Goal: Task Accomplishment & Management: Use online tool/utility

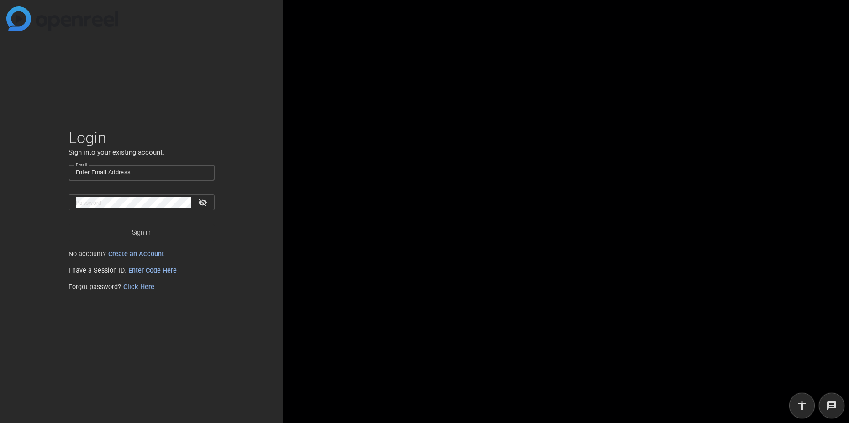
click at [139, 175] on input "Email" at bounding box center [142, 172] width 132 height 11
click at [134, 172] on input "Email" at bounding box center [142, 172] width 132 height 11
click at [98, 172] on input "Email" at bounding box center [142, 172] width 132 height 11
paste input "[EMAIL_ADDRESS][DOMAIN_NAME]"
type input "[EMAIL_ADDRESS][DOMAIN_NAME]"
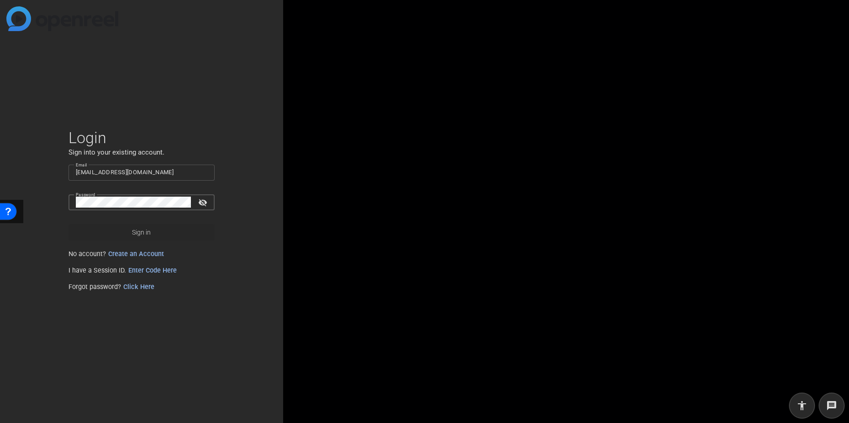
click at [137, 231] on span "Sign in" at bounding box center [141, 232] width 19 height 23
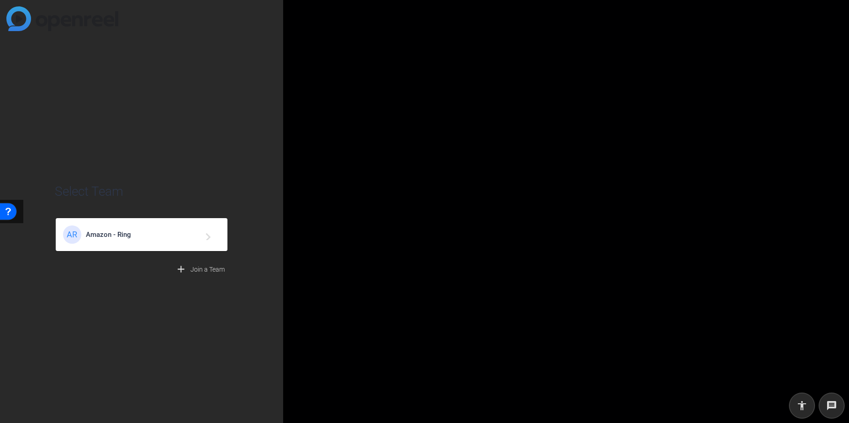
click at [113, 234] on span "Amazon - Ring" at bounding box center [143, 234] width 114 height 8
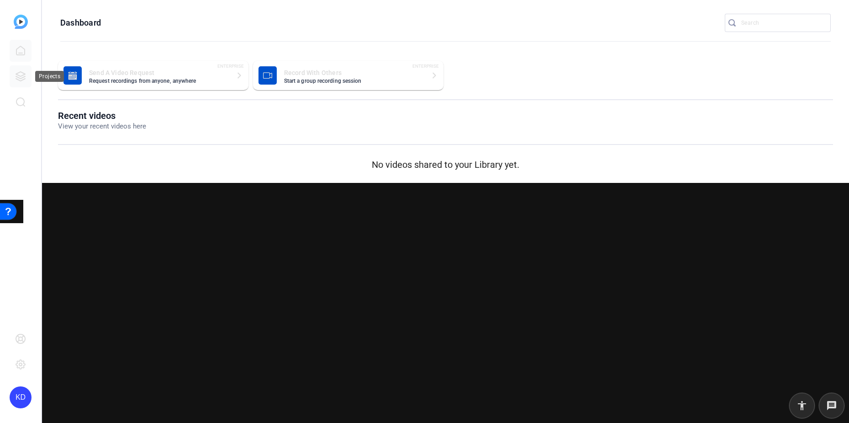
click at [22, 75] on icon at bounding box center [20, 76] width 9 height 9
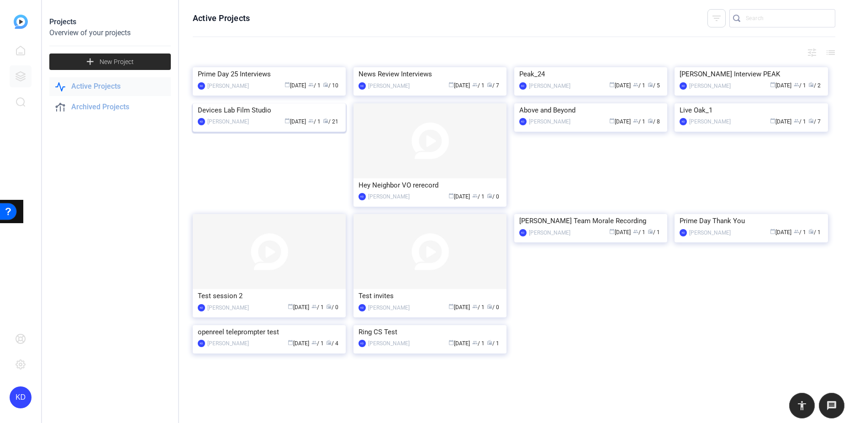
click at [256, 117] on div "Devices Lab Film Studio" at bounding box center [269, 110] width 143 height 14
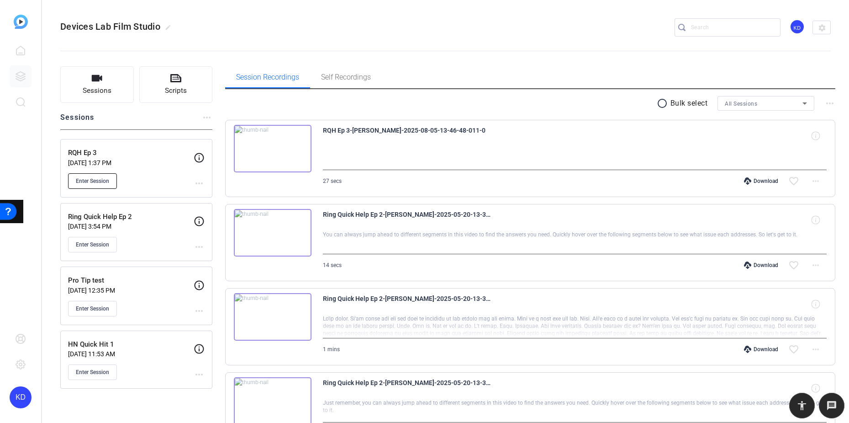
click at [92, 179] on span "Enter Session" at bounding box center [92, 180] width 33 height 7
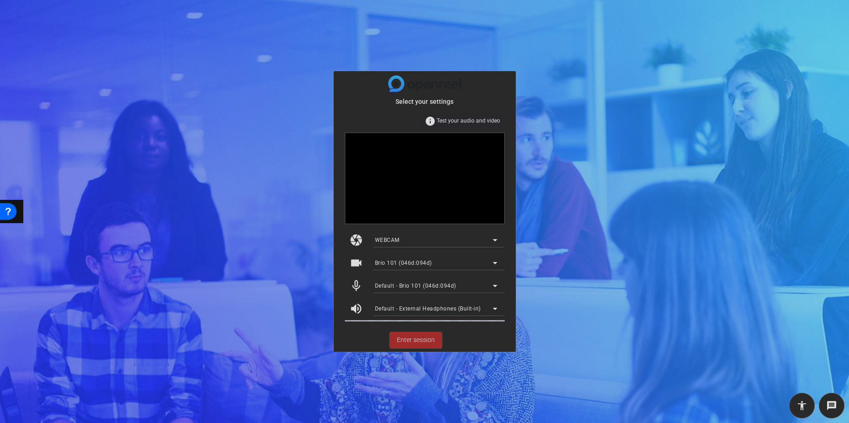
click at [425, 339] on span "Enter session" at bounding box center [416, 340] width 38 height 10
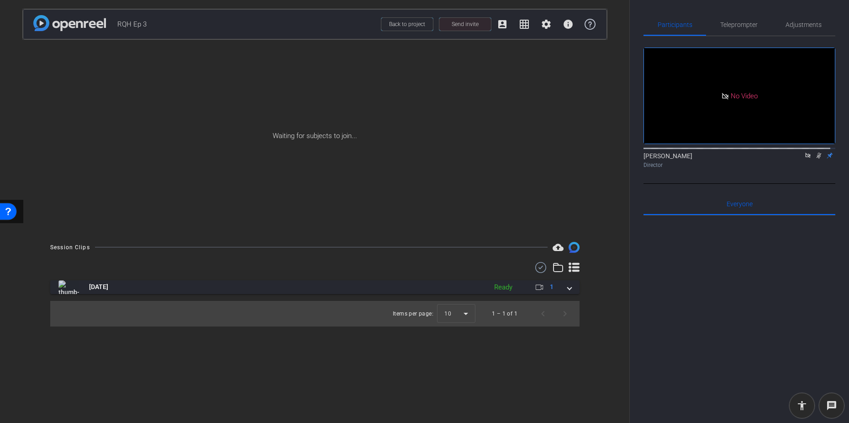
click at [474, 22] on span "Send invite" at bounding box center [465, 24] width 27 height 7
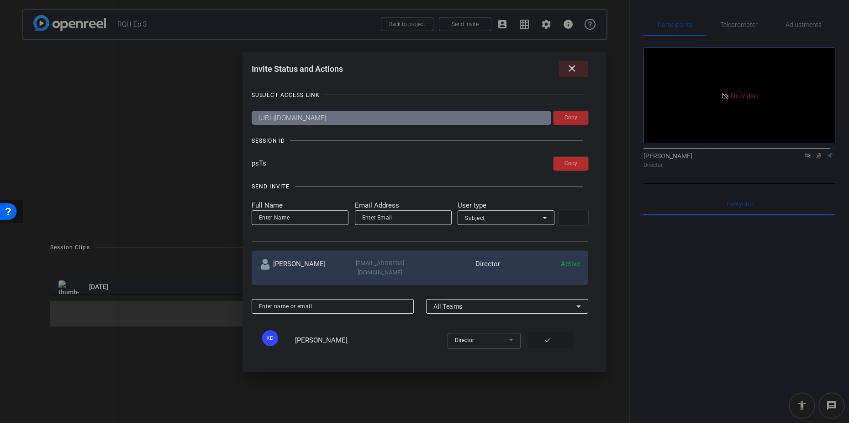
click at [576, 118] on span at bounding box center [571, 118] width 35 height 22
click at [574, 69] on mat-icon "close" at bounding box center [572, 68] width 11 height 11
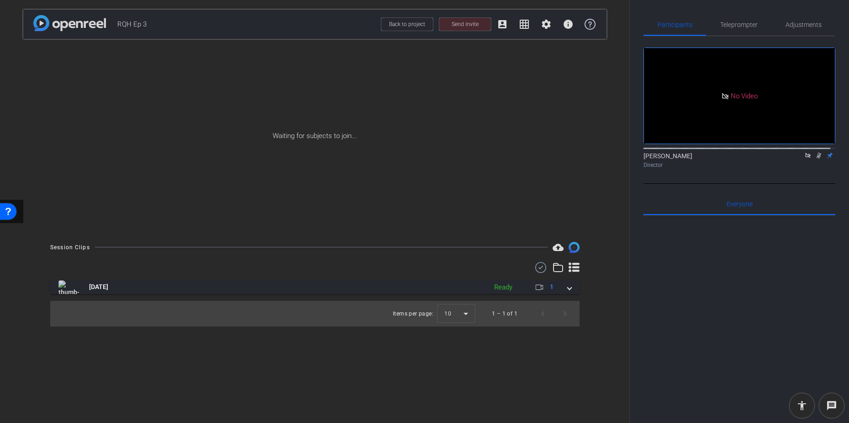
click at [805, 158] on icon at bounding box center [807, 155] width 5 height 5
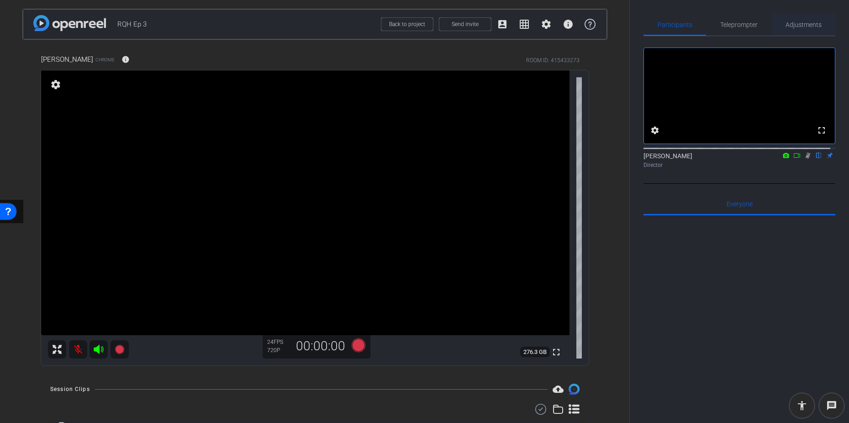
click at [802, 25] on span "Adjustments" at bounding box center [804, 24] width 36 height 6
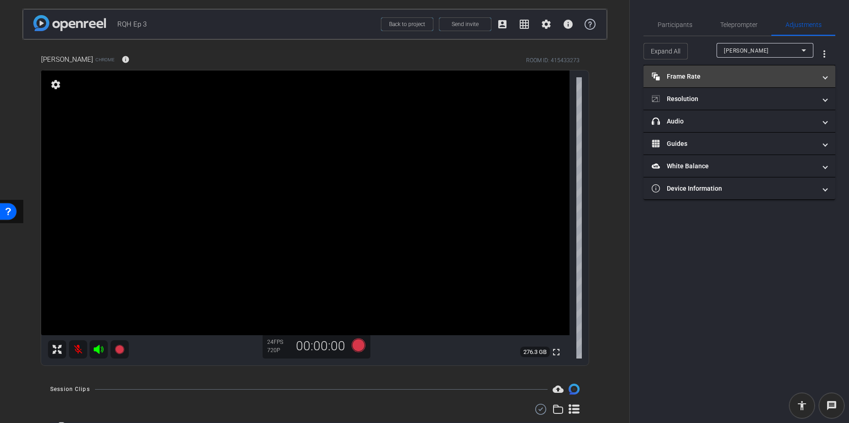
click at [755, 75] on mat-panel-title "Frame Rate Frame Rate" at bounding box center [734, 77] width 164 height 10
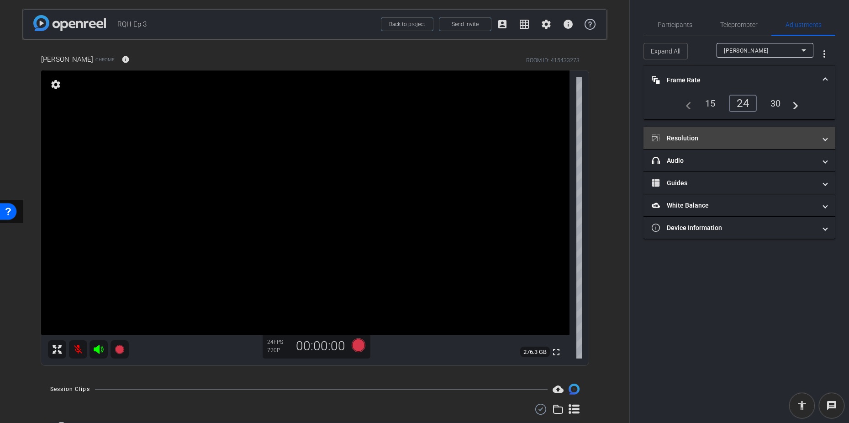
click at [739, 138] on mat-panel-title "Resolution" at bounding box center [734, 138] width 164 height 10
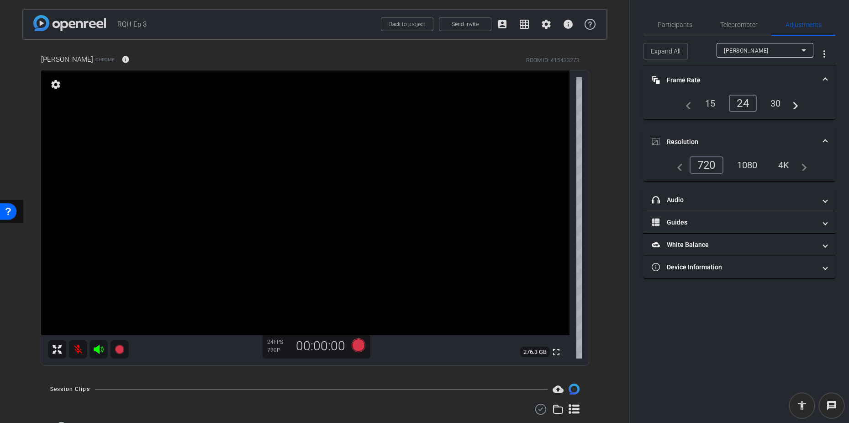
click at [748, 169] on div "1080" at bounding box center [748, 165] width 34 height 16
click at [356, 344] on icon at bounding box center [358, 345] width 14 height 14
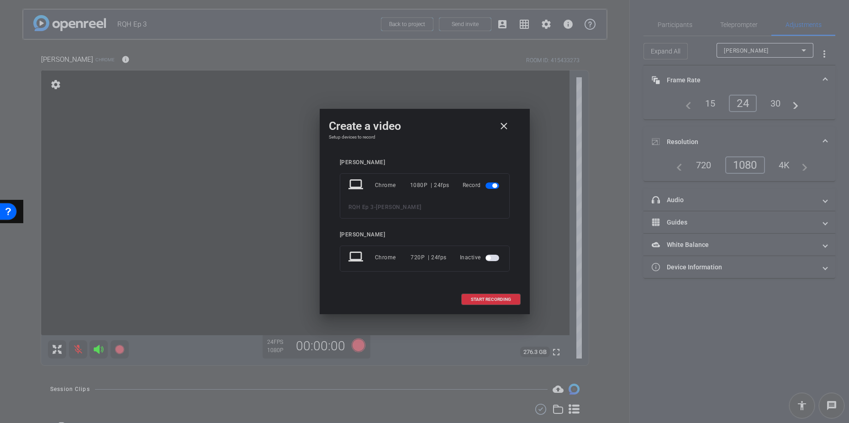
click at [496, 299] on span "START RECORDING" at bounding box center [491, 299] width 40 height 5
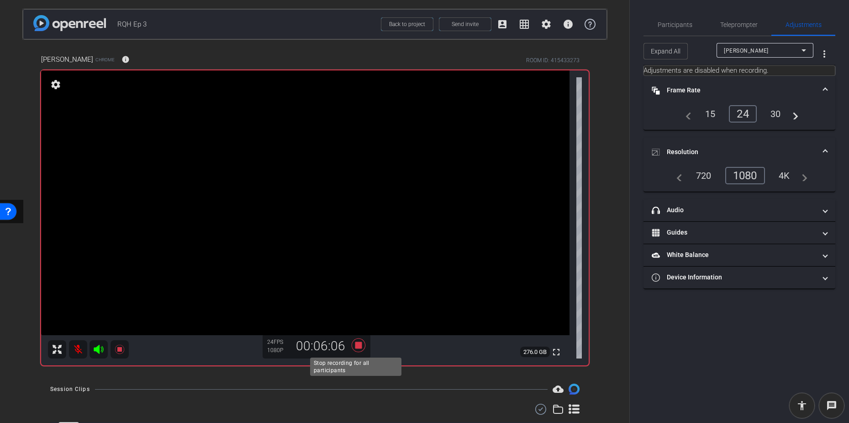
click at [356, 344] on icon at bounding box center [358, 345] width 14 height 14
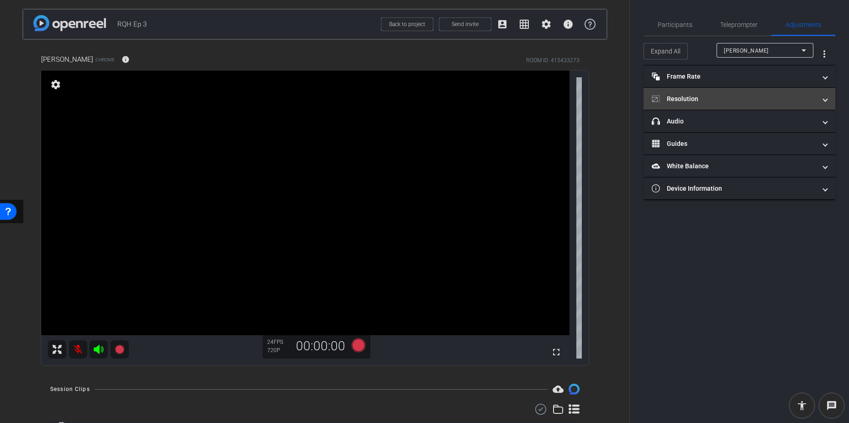
click at [715, 98] on mat-panel-title "Resolution" at bounding box center [734, 99] width 164 height 10
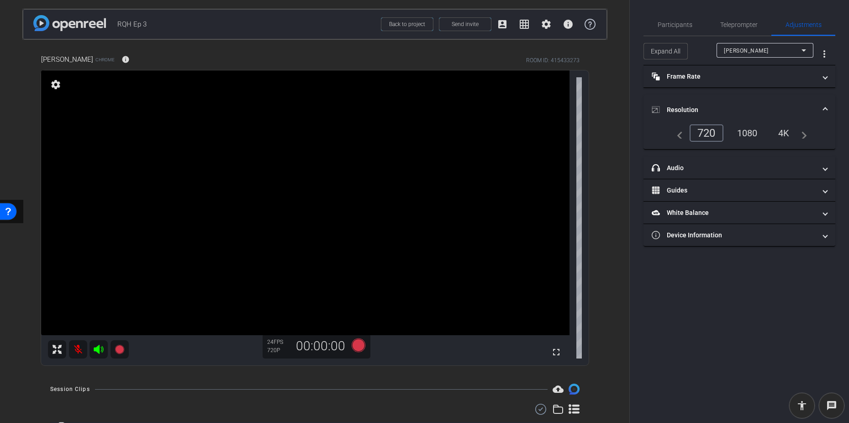
click at [751, 135] on div "1080" at bounding box center [748, 133] width 34 height 16
click at [359, 346] on icon at bounding box center [358, 345] width 14 height 14
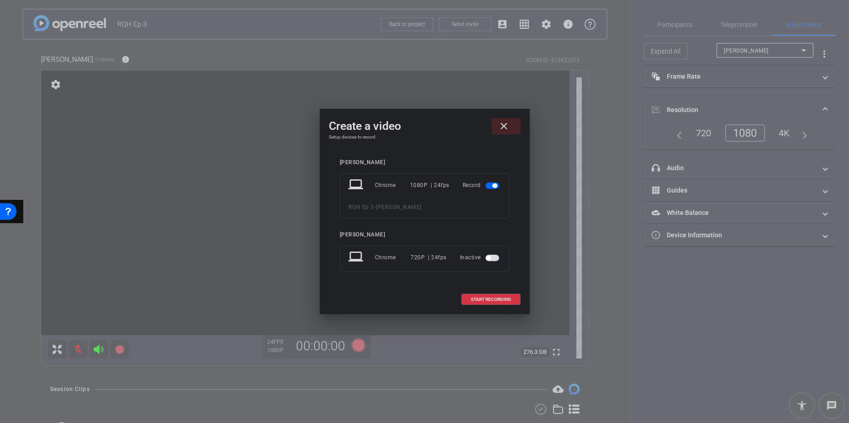
click at [490, 300] on span "START RECORDING" at bounding box center [491, 299] width 40 height 5
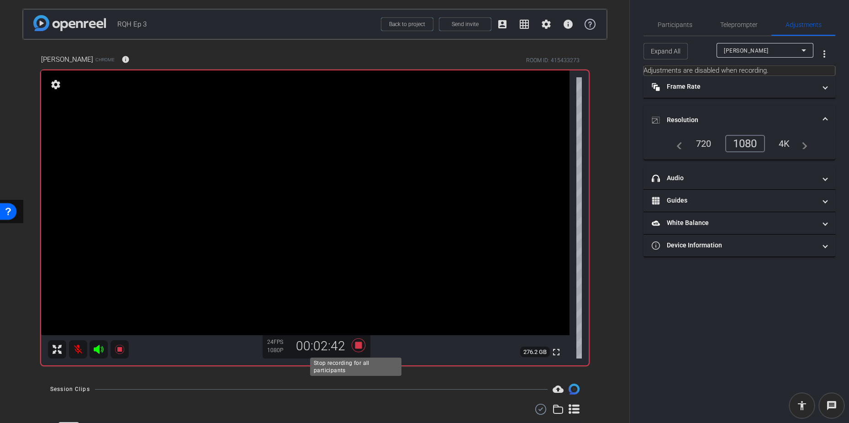
click at [355, 343] on icon at bounding box center [358, 345] width 14 height 14
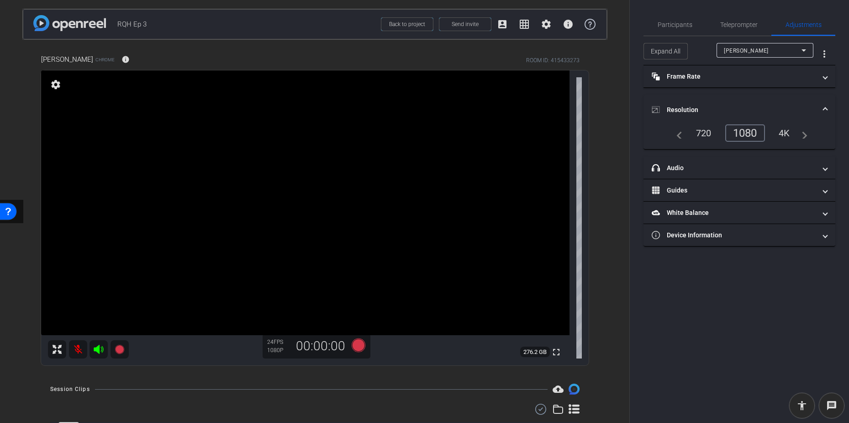
click at [667, 332] on div "Participants Teleprompter Adjustments settings [PERSON_NAME] flip Director Ever…" at bounding box center [739, 211] width 219 height 423
click at [404, 21] on span "Back to project" at bounding box center [407, 24] width 36 height 6
